Goal: Information Seeking & Learning: Learn about a topic

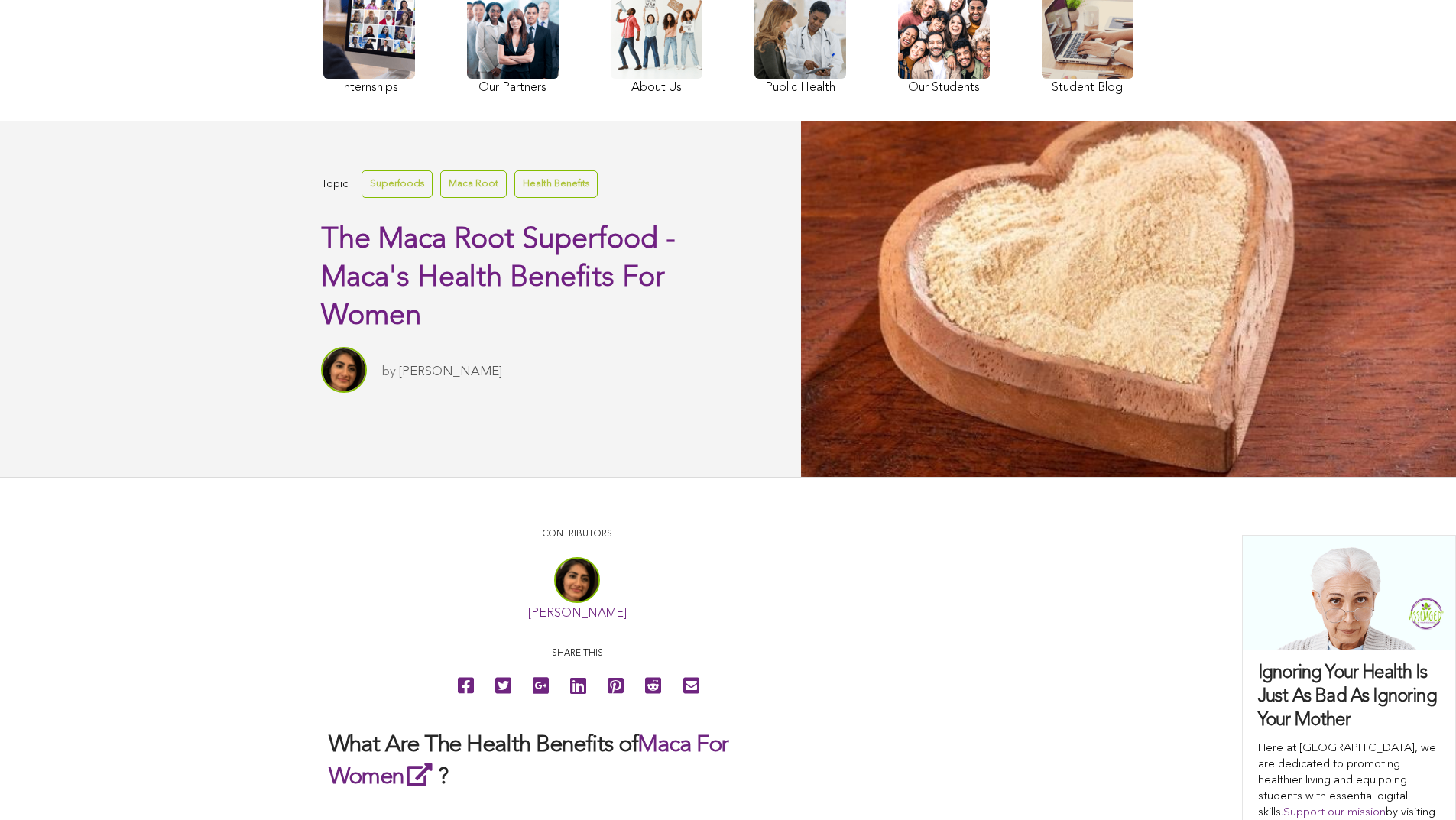
scroll to position [37, 0]
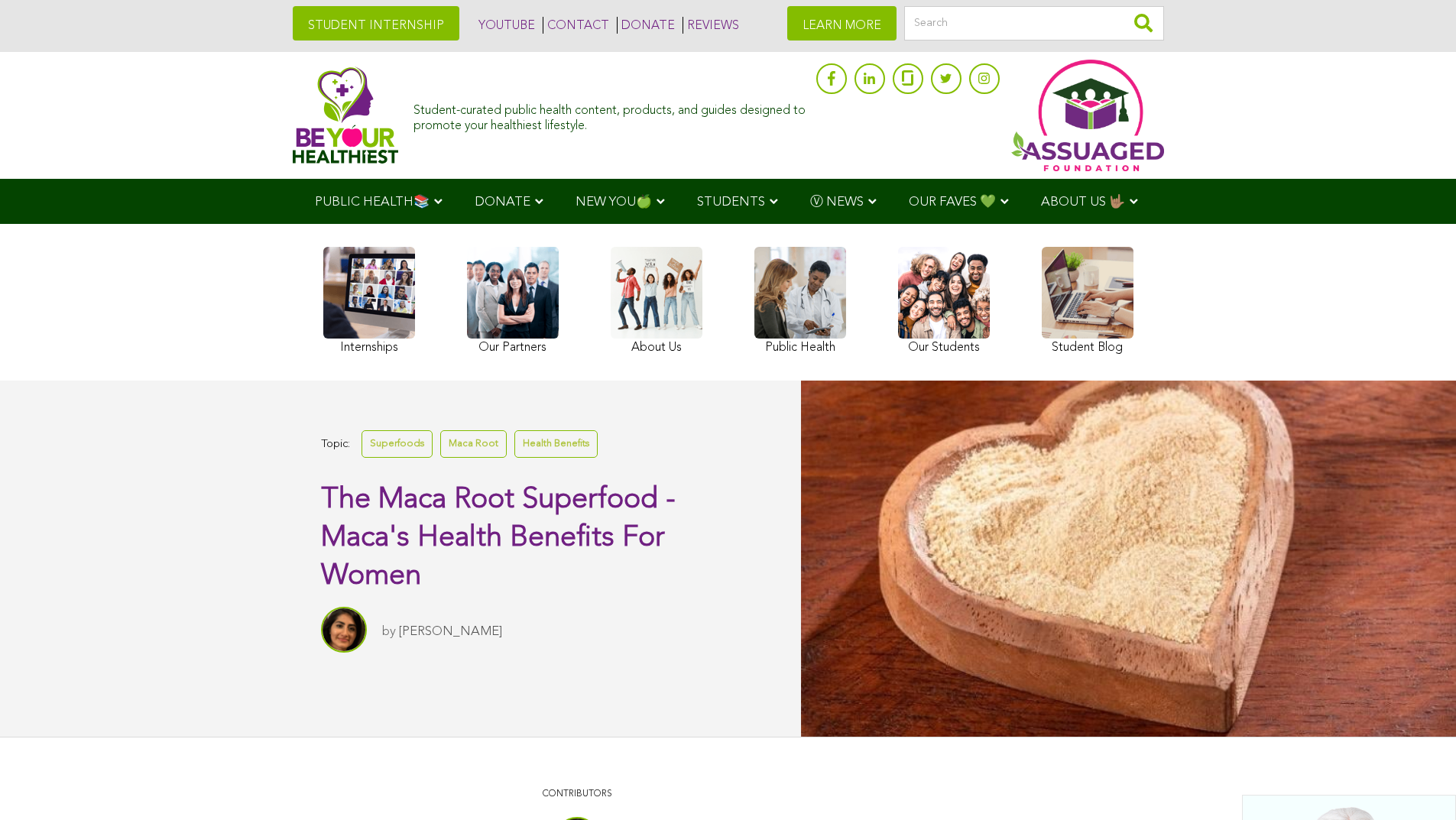
click at [811, 202] on span "Ⓥ NEWS" at bounding box center [837, 202] width 53 height 13
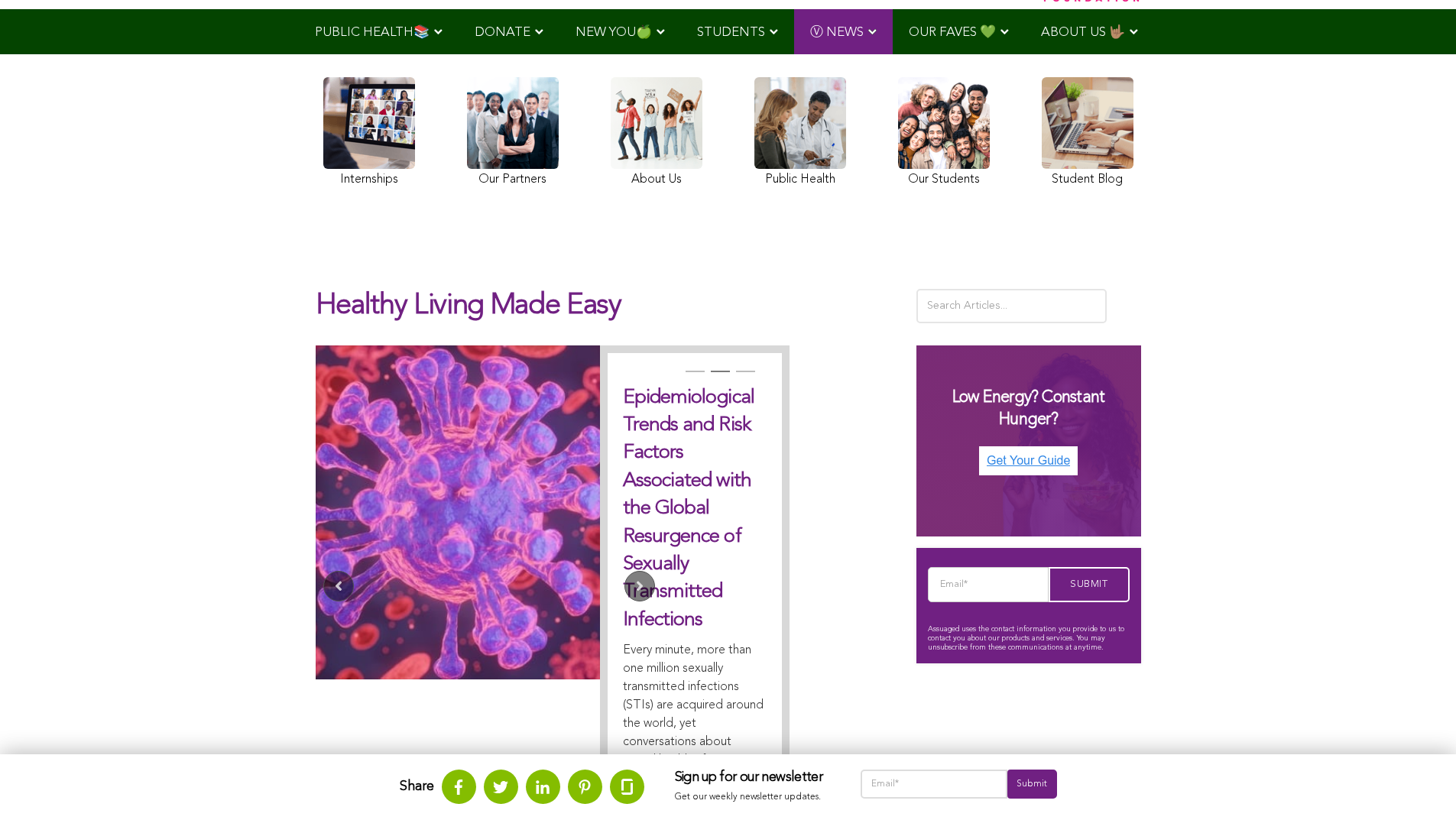
scroll to position [656, 0]
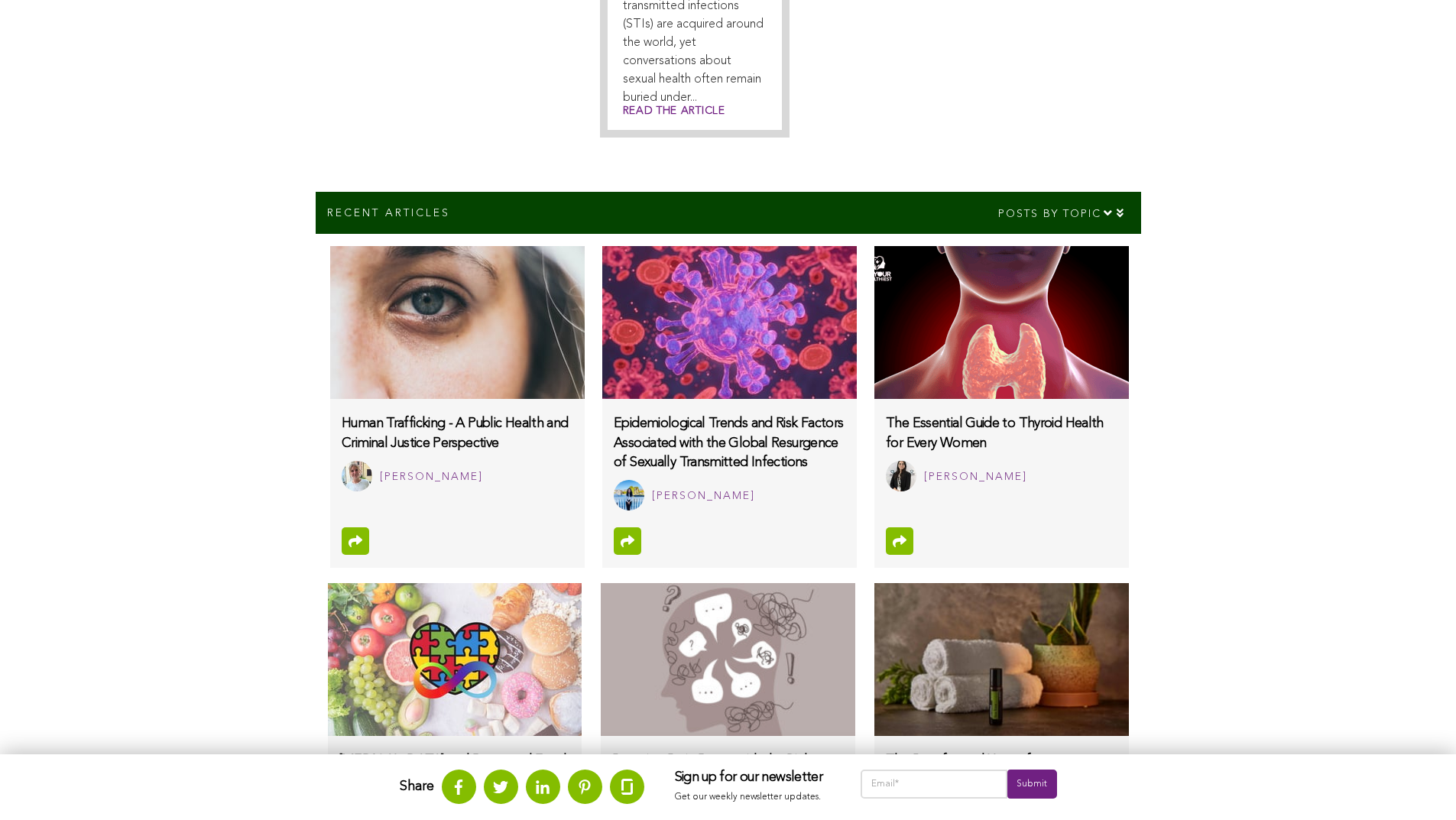
scroll to position [363, 0]
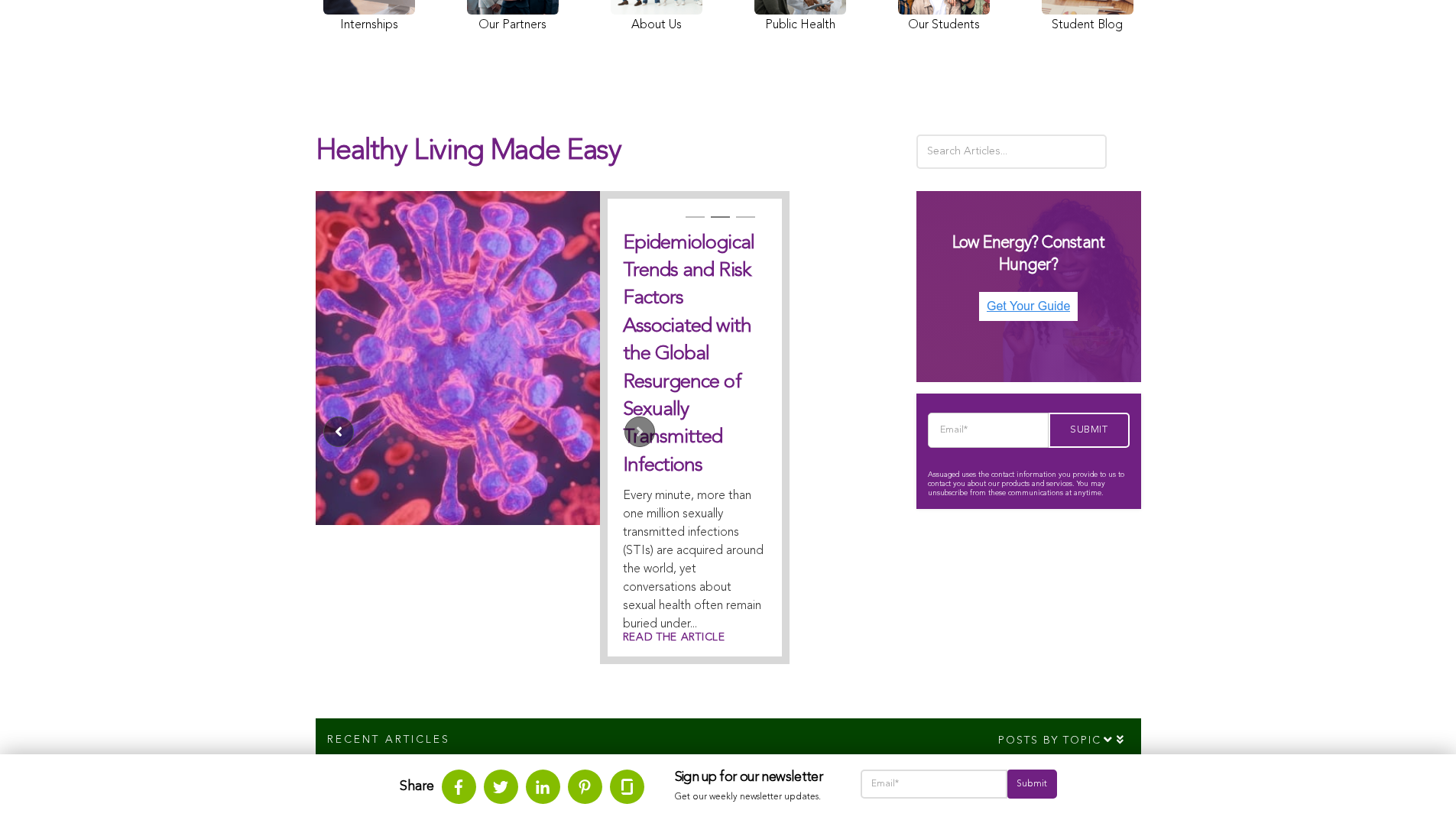
click at [323, 416] on button "Previous" at bounding box center [338, 431] width 31 height 31
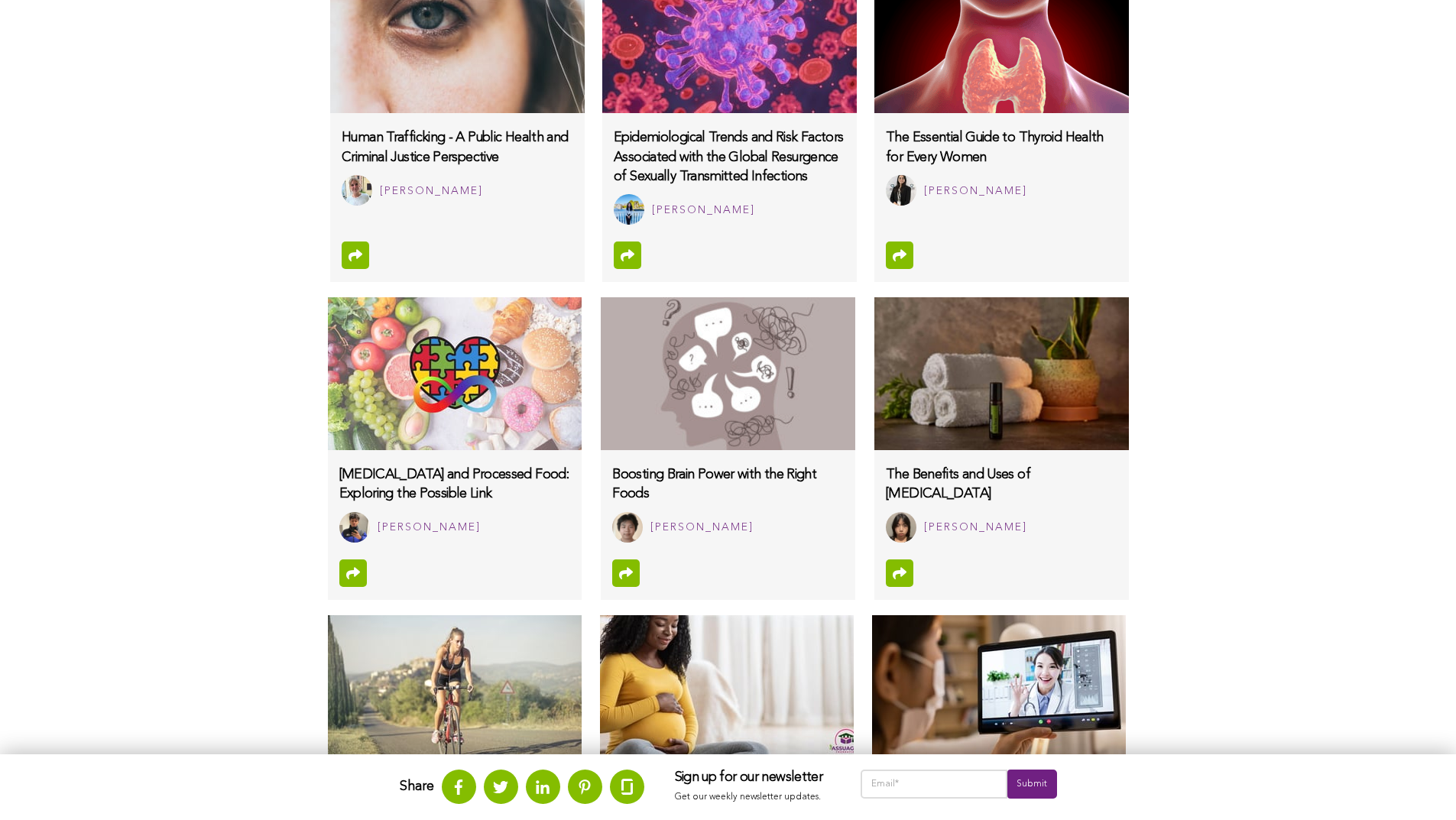
scroll to position [1219, 0]
